Goal: Communication & Community: Answer question/provide support

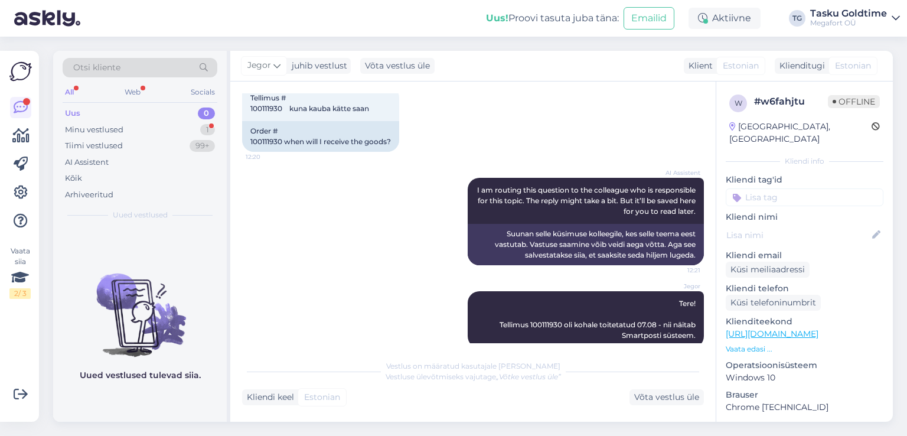
scroll to position [230, 0]
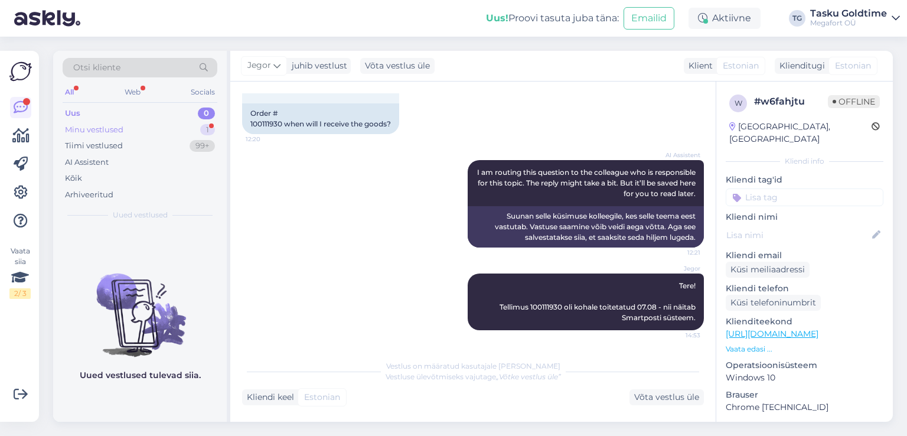
click at [196, 135] on div "Minu vestlused 1" at bounding box center [140, 130] width 155 height 17
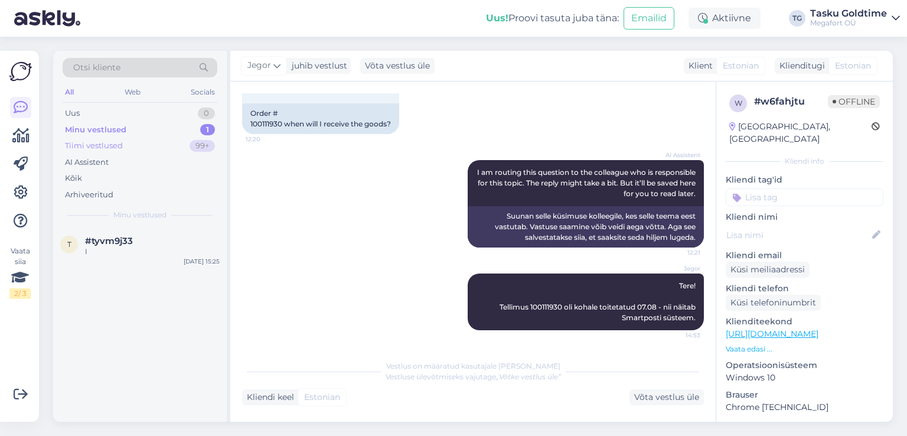
click at [194, 149] on div "99+" at bounding box center [202, 146] width 25 height 12
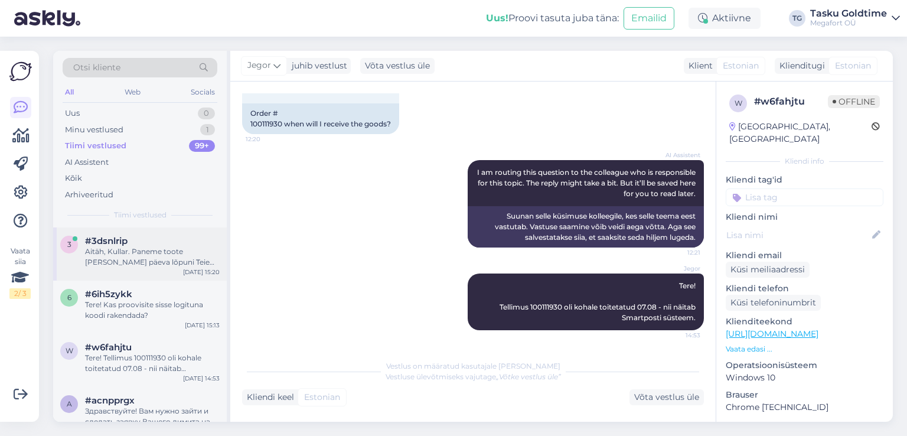
click at [195, 234] on div "3 #3dsnlrip Aitäh, Kullar. Paneme toote [PERSON_NAME] päeva lõpuni Teie jaoks k…" at bounding box center [140, 253] width 174 height 53
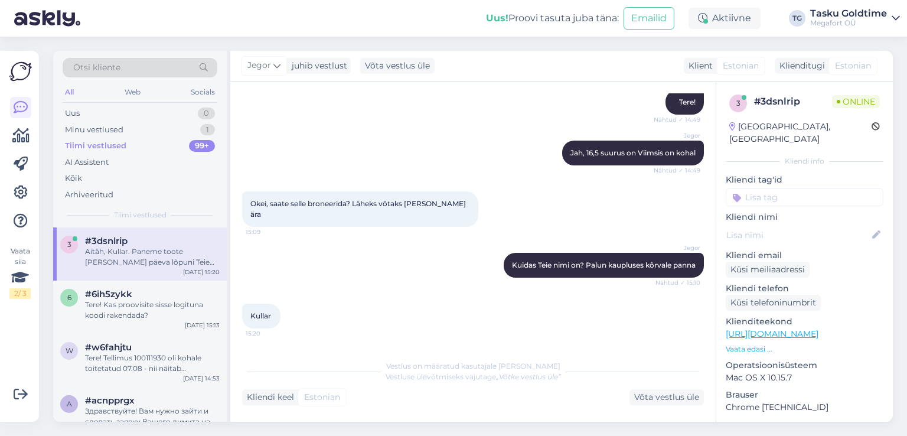
scroll to position [463, 0]
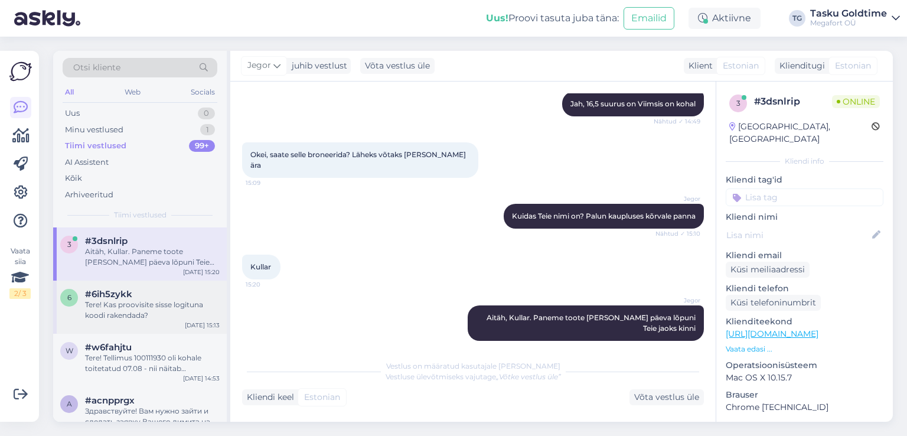
click at [154, 310] on div "Tere! Kas proovisite sisse logituna koodi rakendada?" at bounding box center [152, 310] width 135 height 21
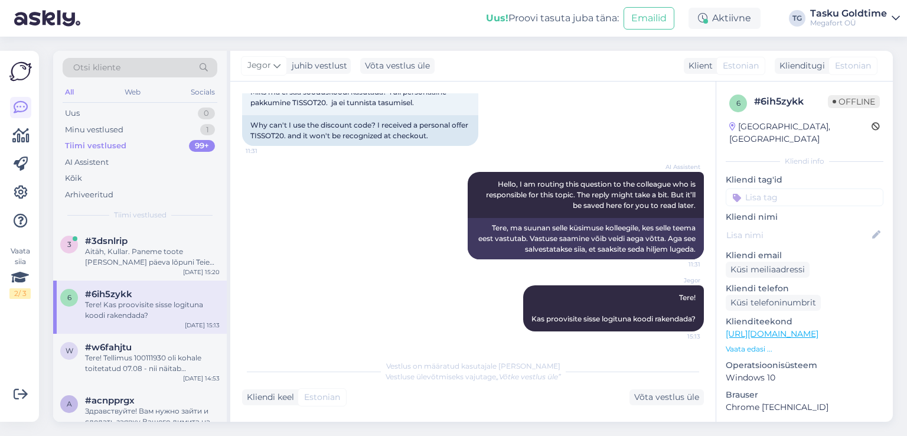
scroll to position [77, 0]
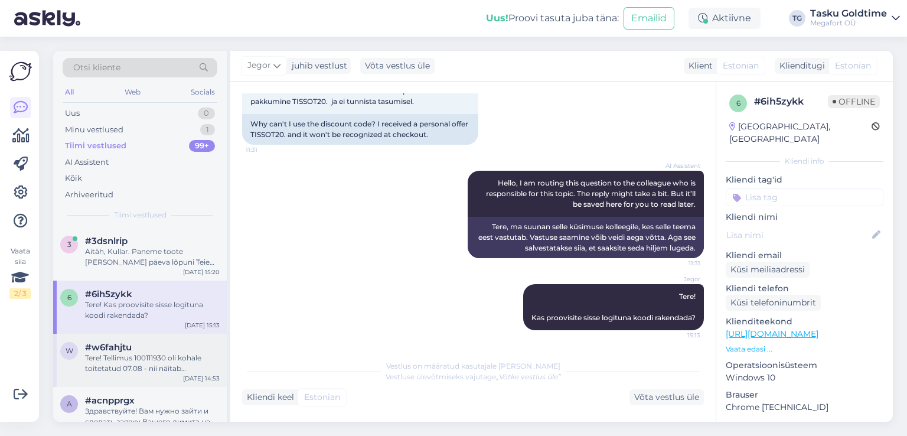
click at [219, 339] on div "w #w6fahjtu Tere! Tellimus 100111930 oli kohale toitetatud 07.08 - nii näitab S…" at bounding box center [140, 360] width 174 height 53
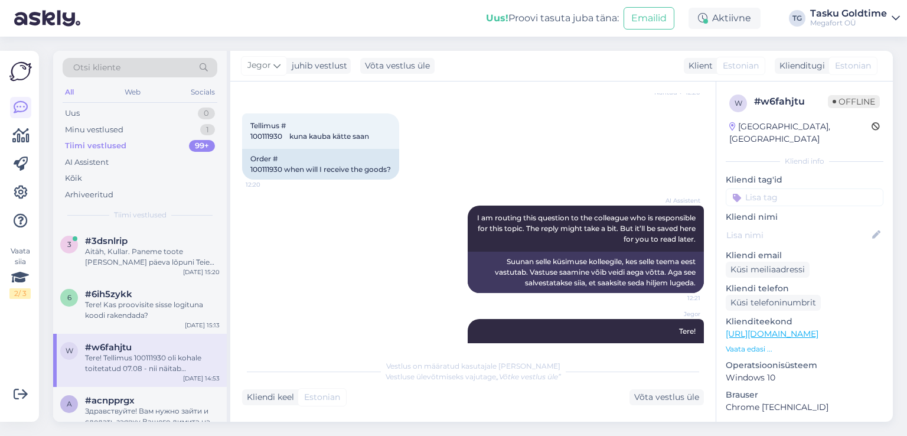
scroll to position [230, 0]
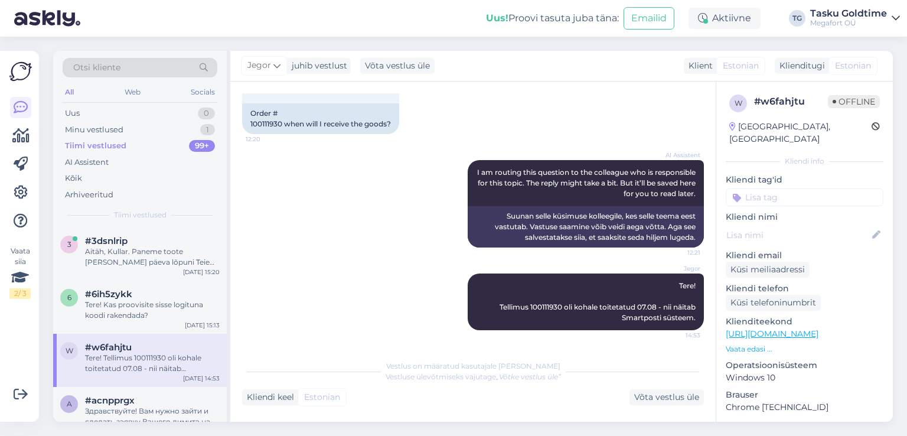
click at [191, 381] on div "[DATE] 14:53" at bounding box center [201, 378] width 37 height 9
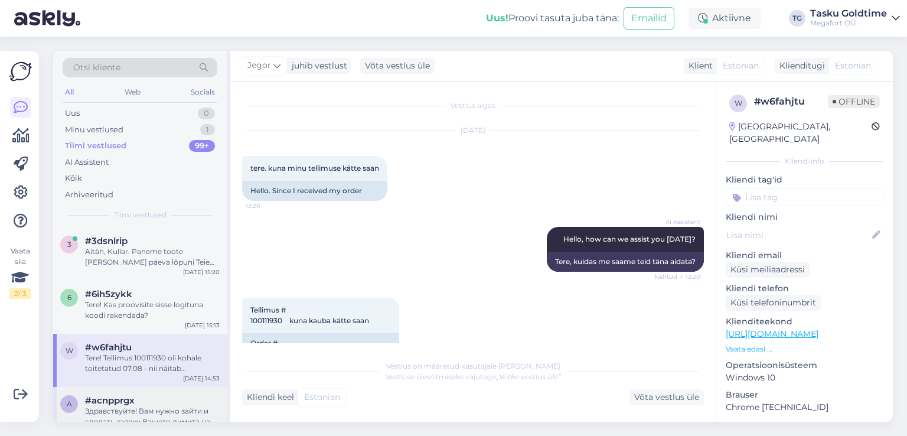
click at [178, 407] on div "Здравствуйте! Вам нужно зайти и сделать заявку Вашего лимита на сайте ESTO (пре…" at bounding box center [152, 416] width 135 height 21
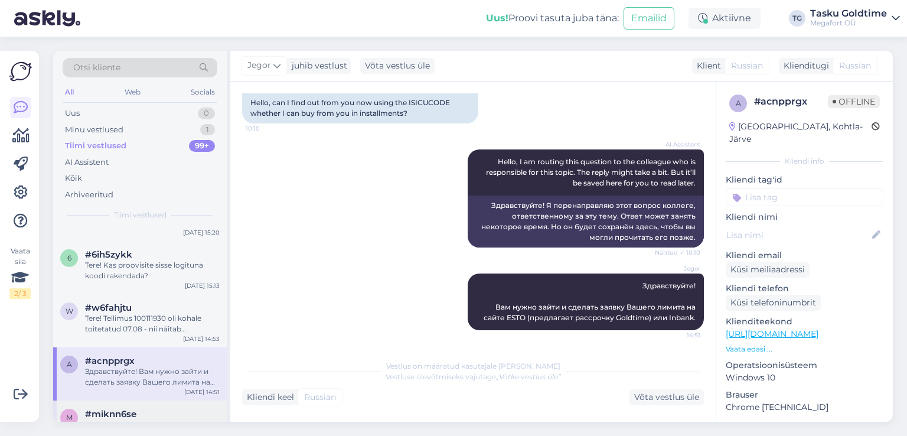
scroll to position [118, 0]
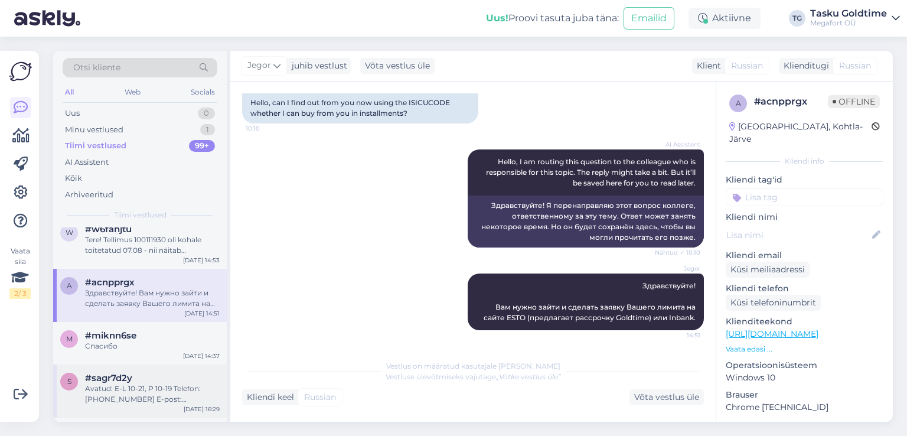
click at [142, 367] on div "s #sagr7d2y Avatud: E-L 10-21, P 10-19 Telefon: [PHONE_NUMBER] E-post: [EMAIL_A…" at bounding box center [140, 391] width 174 height 53
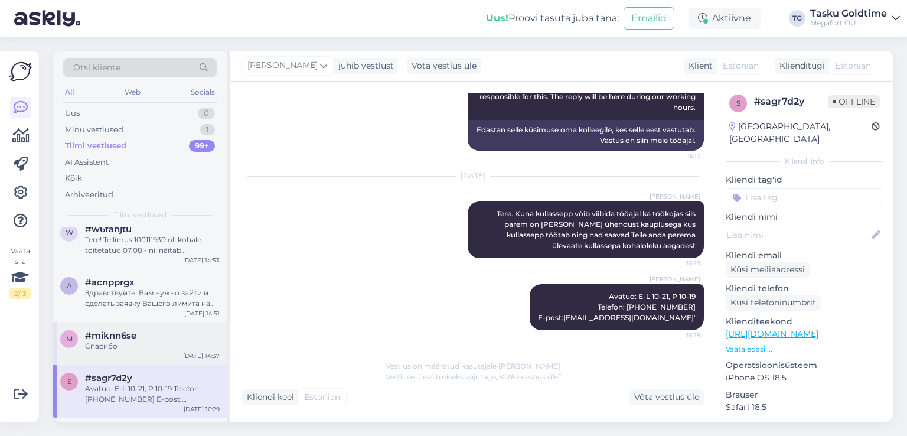
click at [148, 349] on div "Спасибо" at bounding box center [152, 346] width 135 height 11
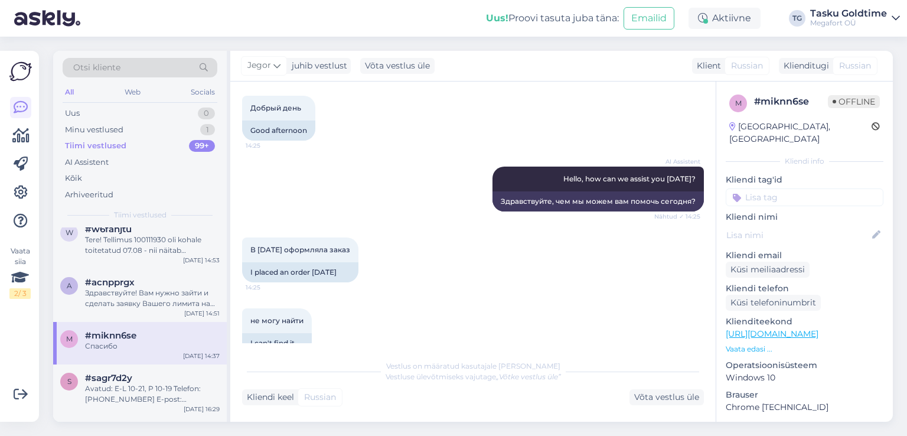
scroll to position [0, 0]
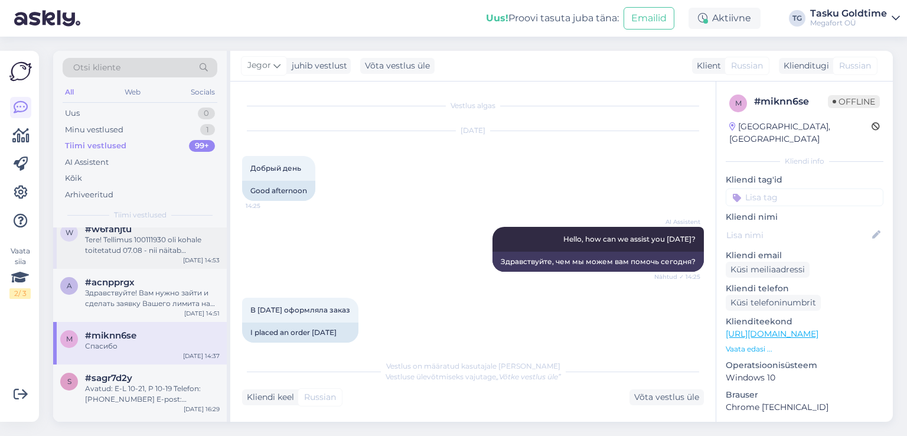
click at [177, 232] on div "#w6fahjtu" at bounding box center [152, 229] width 135 height 11
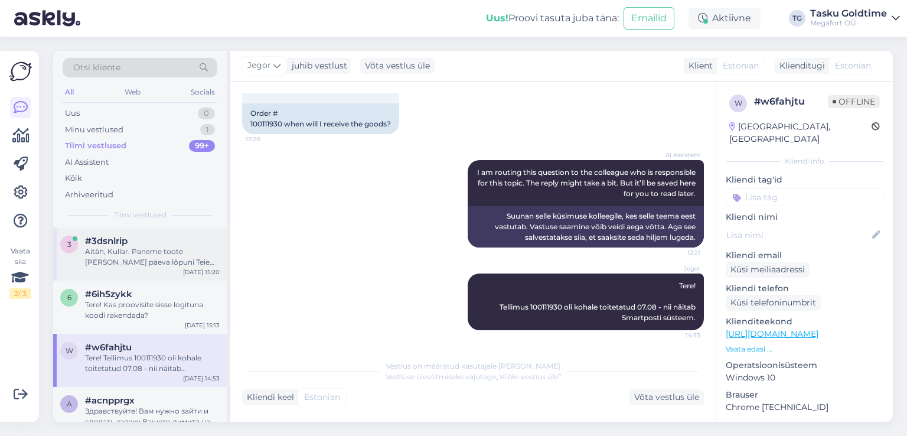
click at [168, 249] on div "Aitäh, Kullar. Paneme toote [PERSON_NAME] päeva lõpuni Teie jaoks kinni" at bounding box center [152, 256] width 135 height 21
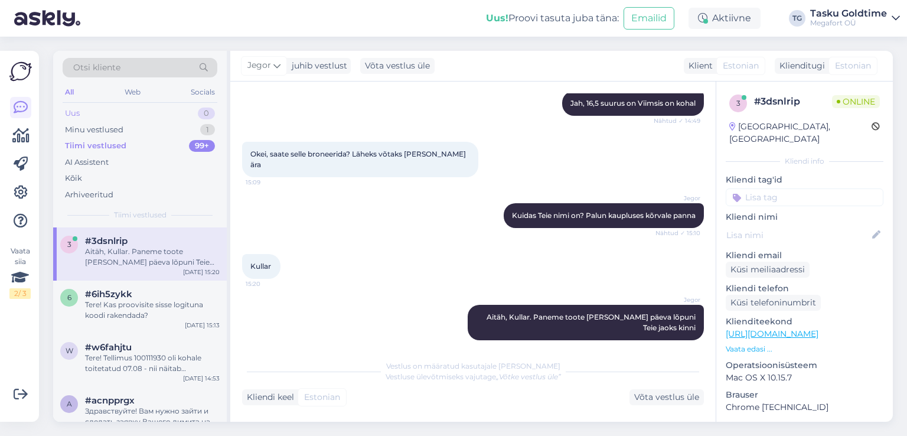
click at [184, 113] on div "Uus 0" at bounding box center [140, 113] width 155 height 17
